Goal: Task Accomplishment & Management: Use online tool/utility

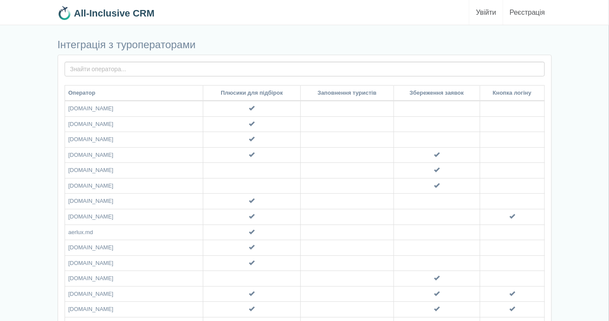
click at [489, 9] on link "Увійти" at bounding box center [486, 12] width 33 height 25
click at [484, 11] on link "Увійти" at bounding box center [486, 12] width 33 height 25
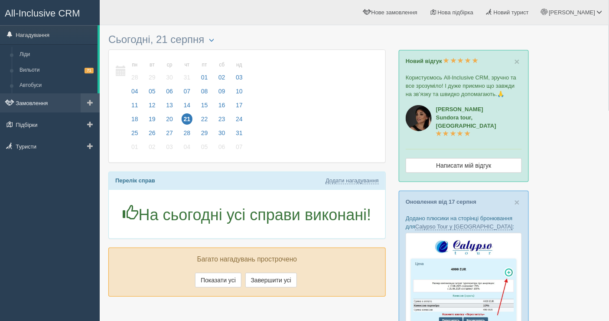
click at [57, 103] on link "Замовлення" at bounding box center [50, 102] width 100 height 19
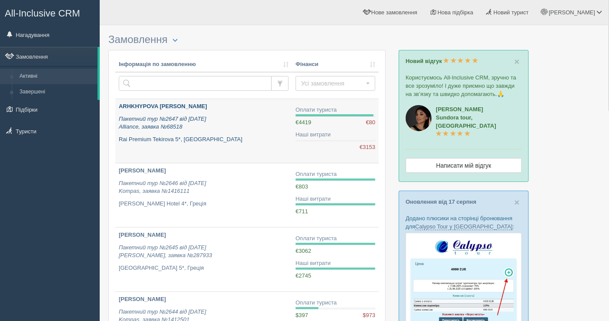
click at [226, 125] on p "Пакетний тур №2647 від 20.08.2025 Alliance, заявка №68518" at bounding box center [204, 123] width 170 height 16
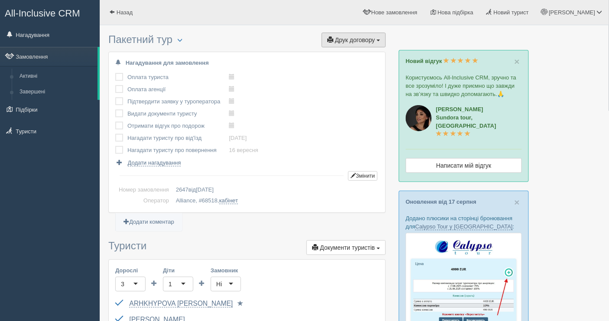
click at [346, 39] on span "Друк договору" at bounding box center [355, 39] width 40 height 7
click at [341, 54] on link "Alliance" at bounding box center [351, 56] width 69 height 14
click at [33, 59] on link "Замовлення" at bounding box center [49, 56] width 98 height 19
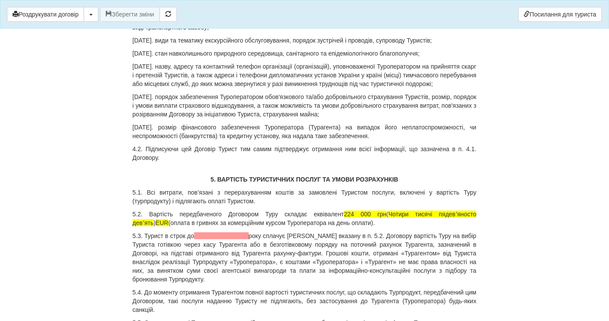
scroll to position [1204, 0]
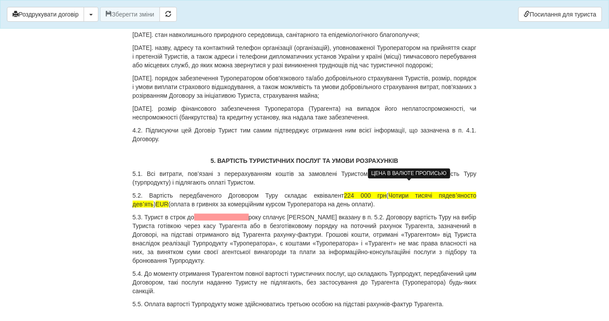
click at [406, 192] on span "Чотири тисячі пядевʼяносто девʼять" at bounding box center [305, 200] width 344 height 16
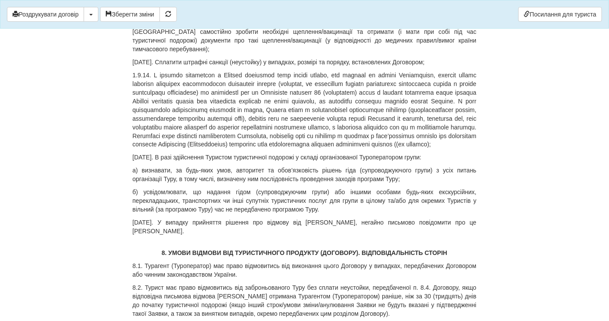
scroll to position [2554, 0]
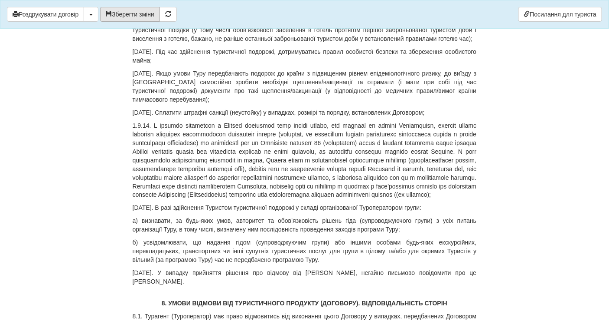
click at [117, 10] on button "Зберегти зміни" at bounding box center [130, 14] width 60 height 15
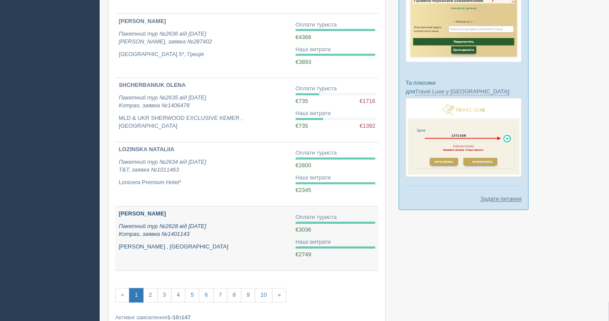
scroll to position [482, 0]
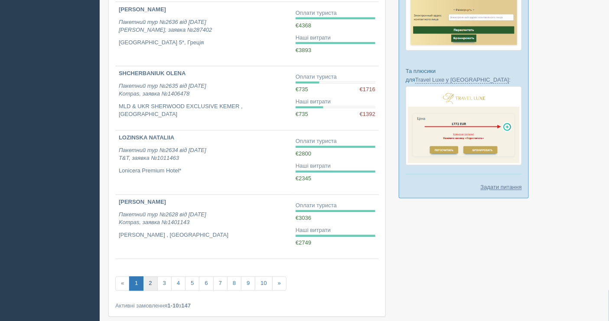
click at [151, 280] on link "2" at bounding box center [150, 283] width 14 height 14
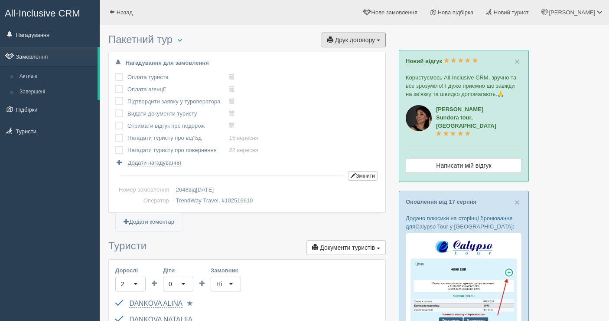
click at [341, 39] on span "Друк договору" at bounding box center [355, 39] width 40 height 7
click at [347, 52] on link "TrendWay Travel" at bounding box center [351, 56] width 69 height 14
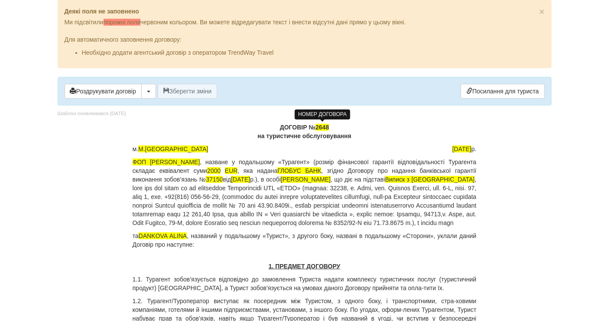
click at [329, 124] on span "2648" at bounding box center [322, 127] width 13 height 7
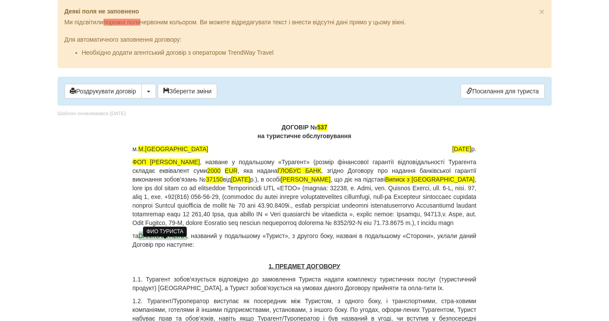
drag, startPoint x: 187, startPoint y: 242, endPoint x: 141, endPoint y: 245, distance: 46.1
click at [141, 239] on span "DANKOVA ALINA" at bounding box center [163, 235] width 49 height 7
click at [151, 239] on span "[PERSON_NAME]" at bounding box center [164, 235] width 50 height 7
click at [187, 239] on span "[PERSON_NAME]" at bounding box center [164, 235] width 50 height 7
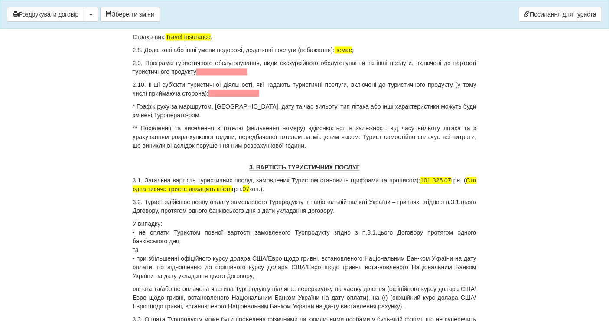
scroll to position [578, 0]
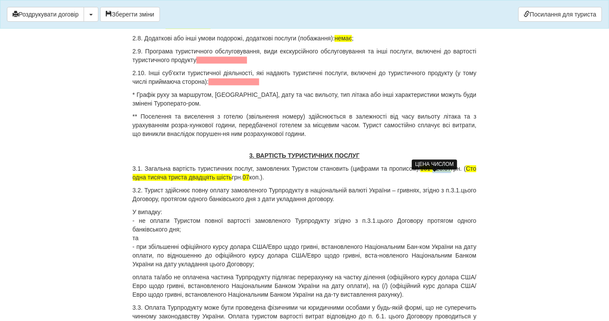
drag, startPoint x: 450, startPoint y: 177, endPoint x: 432, endPoint y: 174, distance: 18.8
click at [432, 174] on p "3.1. Загальна вартість туристичних послуг, замовлених Туристом становить (цифра…" at bounding box center [305, 172] width 344 height 17
click at [180, 180] on span "Сто одна тисяча триста двадцять шість" at bounding box center [305, 173] width 344 height 16
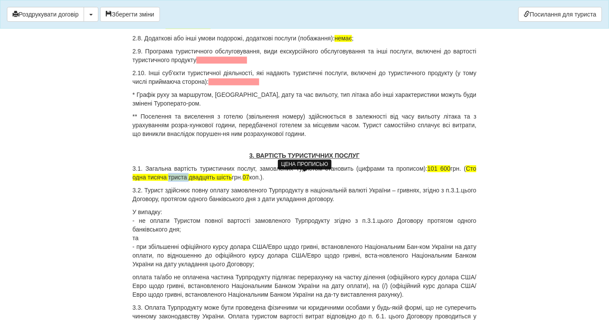
click at [180, 180] on span "Сто одна тисяча триста двадцять шість" at bounding box center [305, 173] width 344 height 16
click at [183, 180] on span "Сто одна тисяча двадцять шість" at bounding box center [305, 173] width 344 height 16
click at [182, 180] on span "Сто одна тисяча шість" at bounding box center [305, 173] width 344 height 16
click at [213, 179] on p "3.1. Загальна вартість туристичних послуг, замовлених Туристом становить (цифра…" at bounding box center [305, 172] width 344 height 17
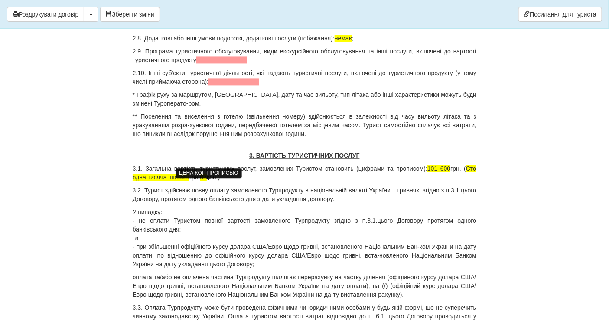
click at [207, 180] on span "07" at bounding box center [203, 176] width 7 height 7
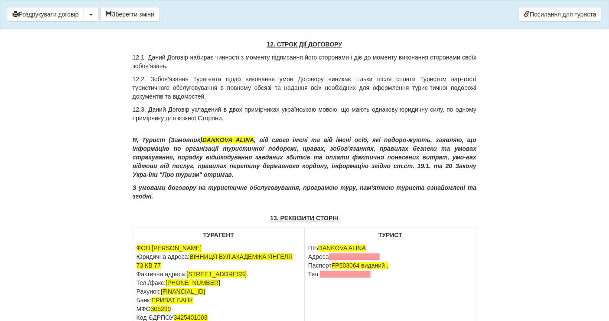
scroll to position [3807, 0]
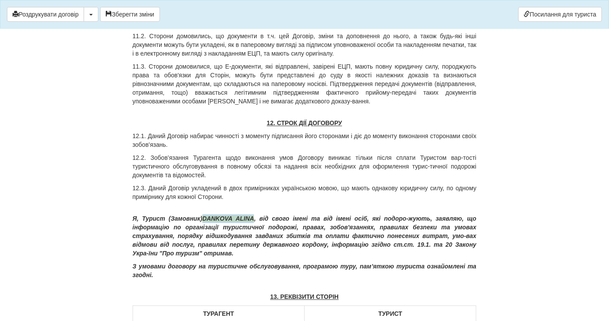
drag, startPoint x: 257, startPoint y: 244, endPoint x: 205, endPoint y: 243, distance: 52.1
click at [205, 243] on p "Я, Турист (Замовник) DANKOVA [PERSON_NAME] , від свого імені та від імені осіб,…" at bounding box center [305, 235] width 344 height 43
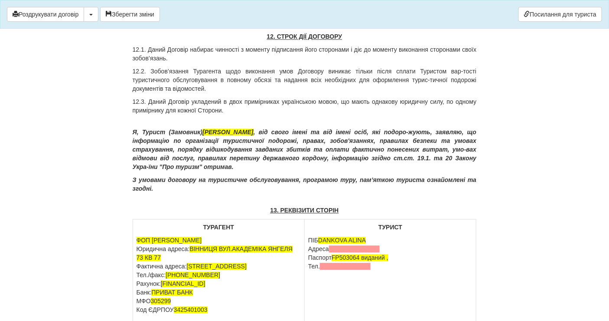
scroll to position [3903, 0]
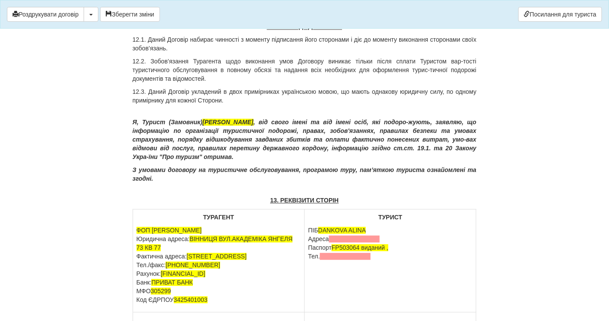
drag, startPoint x: 304, startPoint y: 144, endPoint x: 205, endPoint y: 145, distance: 99.8
click at [205, 125] on span "[PERSON_NAME]" at bounding box center [228, 121] width 51 height 7
copy span "[PERSON_NAME]"
drag, startPoint x: 370, startPoint y: 255, endPoint x: 321, endPoint y: 252, distance: 49.1
click at [321, 252] on p "ПІБ DANKOVA [PERSON_NAME] [GEOGRAPHIC_DATA] Паспорт [PASSPORT] виданий , Тел." at bounding box center [390, 243] width 164 height 35
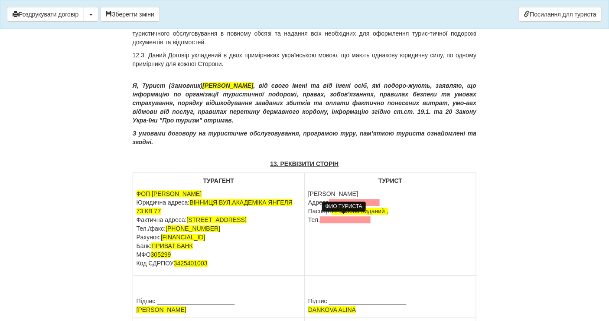
scroll to position [3952, 0]
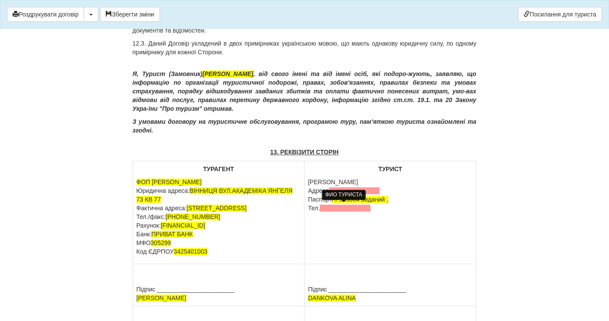
click at [336, 211] on span at bounding box center [345, 207] width 51 height 7
click at [360, 194] on span at bounding box center [354, 190] width 51 height 7
click at [338, 194] on span "Вынниця" at bounding box center [341, 190] width 25 height 7
click at [348, 256] on td "ТУРИСТ [PERSON_NAME] Паспорт [PASSPORT] виданий , Тел. [PHONE_NUMBER]" at bounding box center [391, 212] width 172 height 103
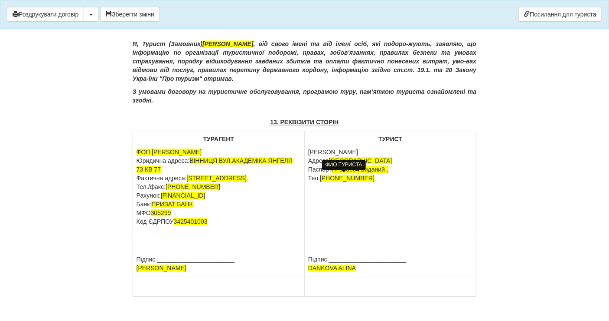
scroll to position [4034, 0]
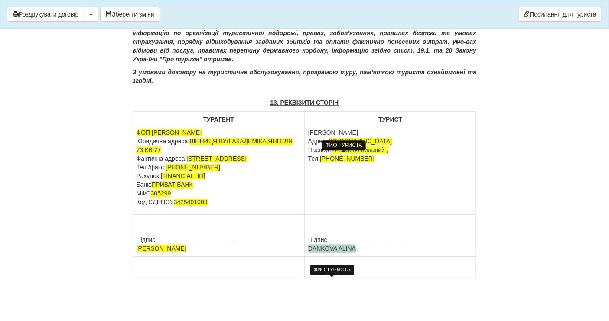
drag, startPoint x: 362, startPoint y: 250, endPoint x: 310, endPoint y: 250, distance: 52.0
click at [310, 250] on td "Підпис _______________________ DANKOVA [PERSON_NAME]" at bounding box center [391, 235] width 172 height 42
drag, startPoint x: 323, startPoint y: 121, endPoint x: 410, endPoint y: 122, distance: 87.2
click at [410, 128] on p "[PERSON_NAME] Паспорт [PASSPORT] виданий , Тел. [PHONE_NUMBER]" at bounding box center [390, 145] width 164 height 35
copy p "[PERSON_NAME]"
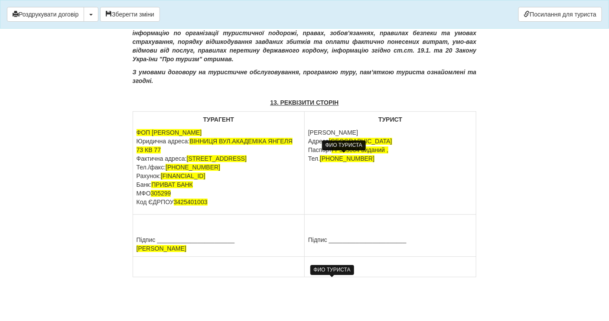
click at [315, 249] on td "Підпис _______________________" at bounding box center [391, 235] width 172 height 42
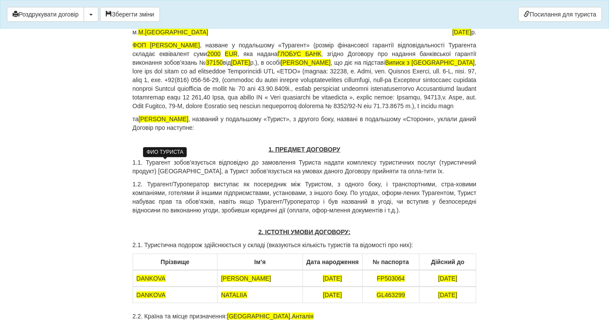
scroll to position [0, 0]
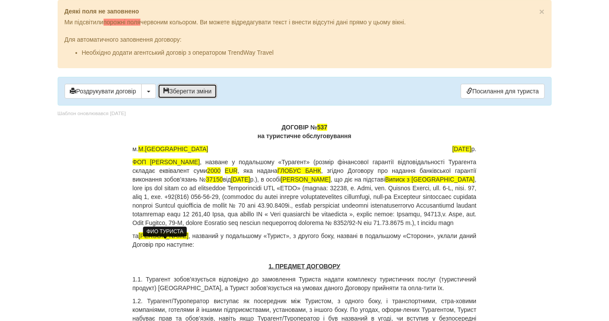
click at [208, 94] on button "Зберегти зміни" at bounding box center [188, 91] width 60 height 15
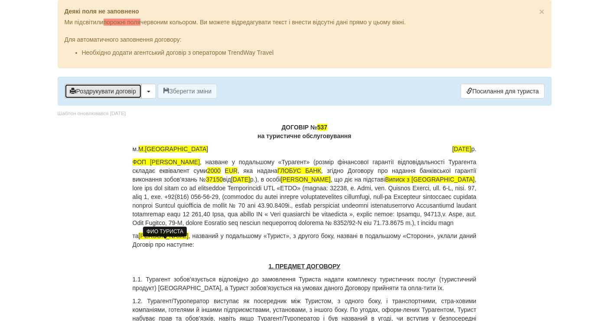
click at [118, 88] on button "Роздрукувати договір" at bounding box center [103, 91] width 77 height 15
click at [0, 173] on body "× Деякі поля не заповнено Ми підсвітили порожні поля червоним кольором. Ви може…" at bounding box center [304, 160] width 609 height 321
